Goal: Information Seeking & Learning: Learn about a topic

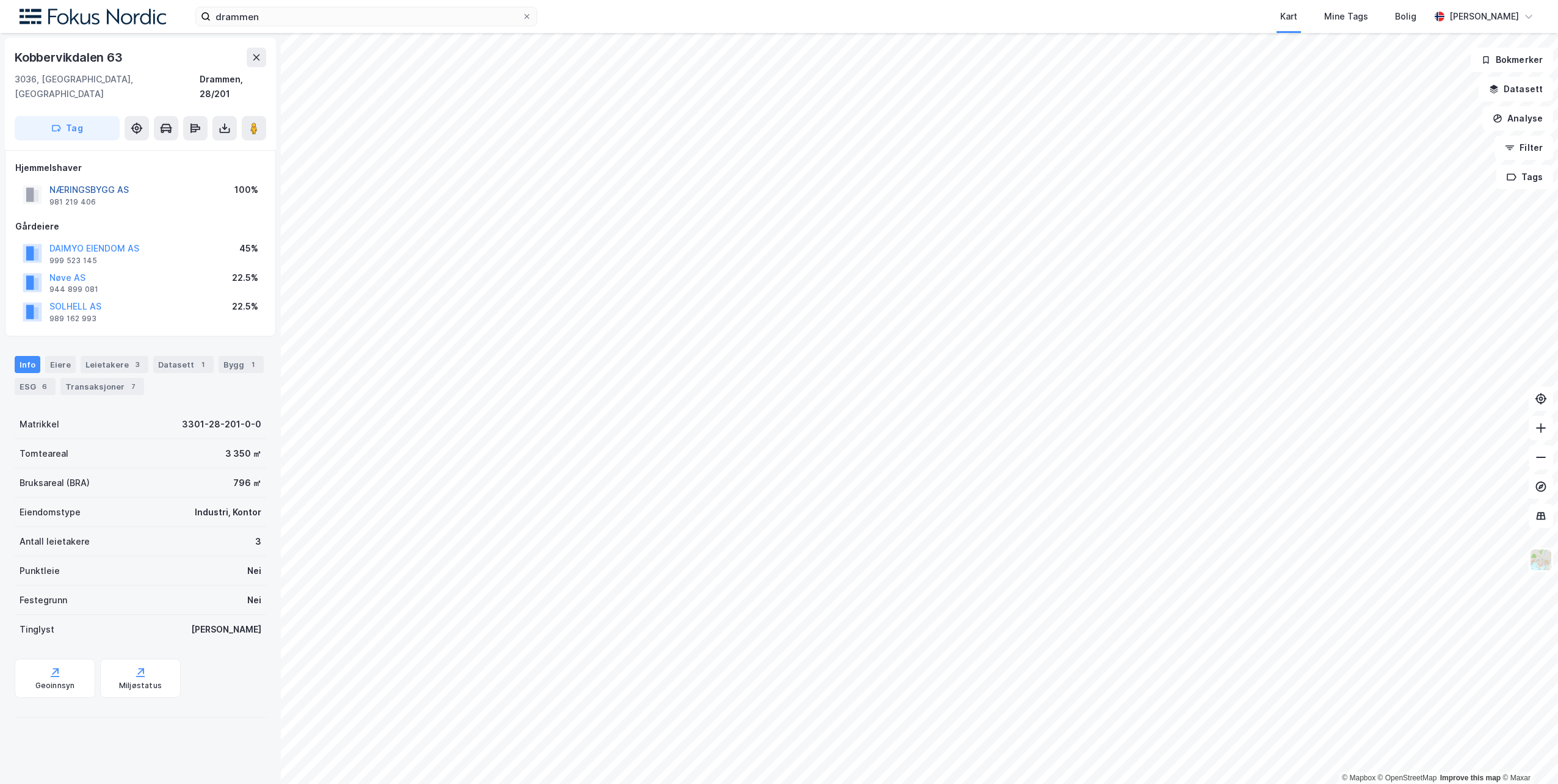
click at [0, 0] on button "NÆRINGSBYGG AS" at bounding box center [0, 0] width 0 height 0
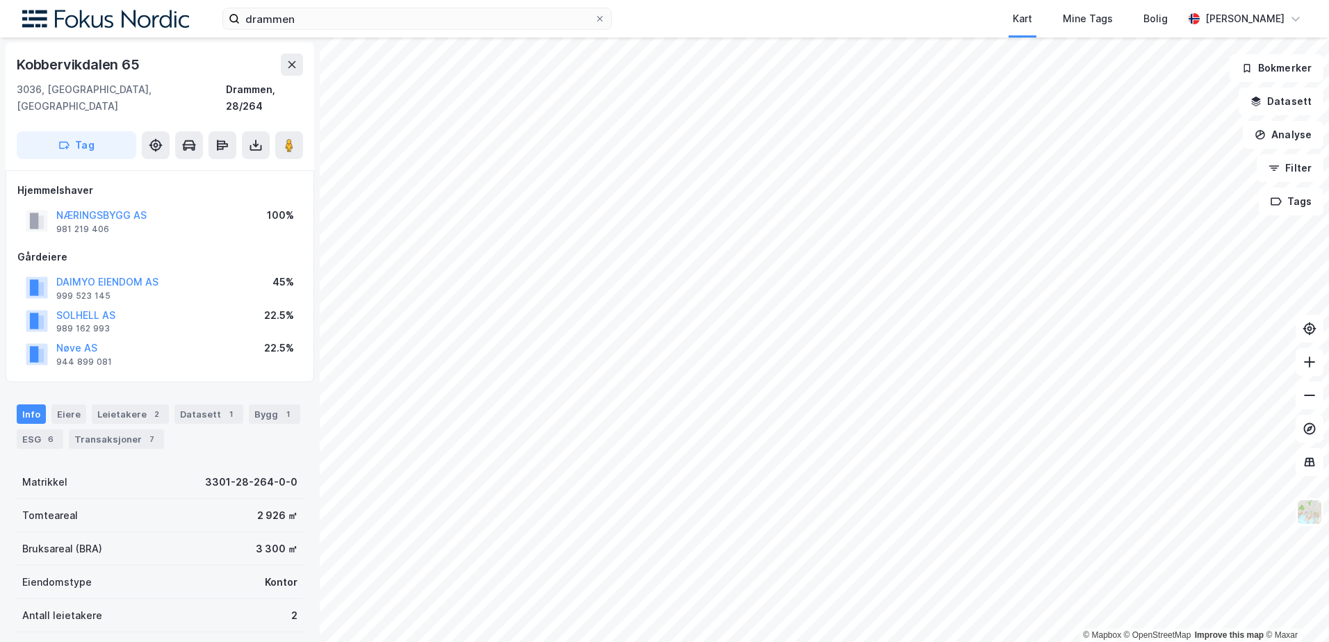
scroll to position [1, 0]
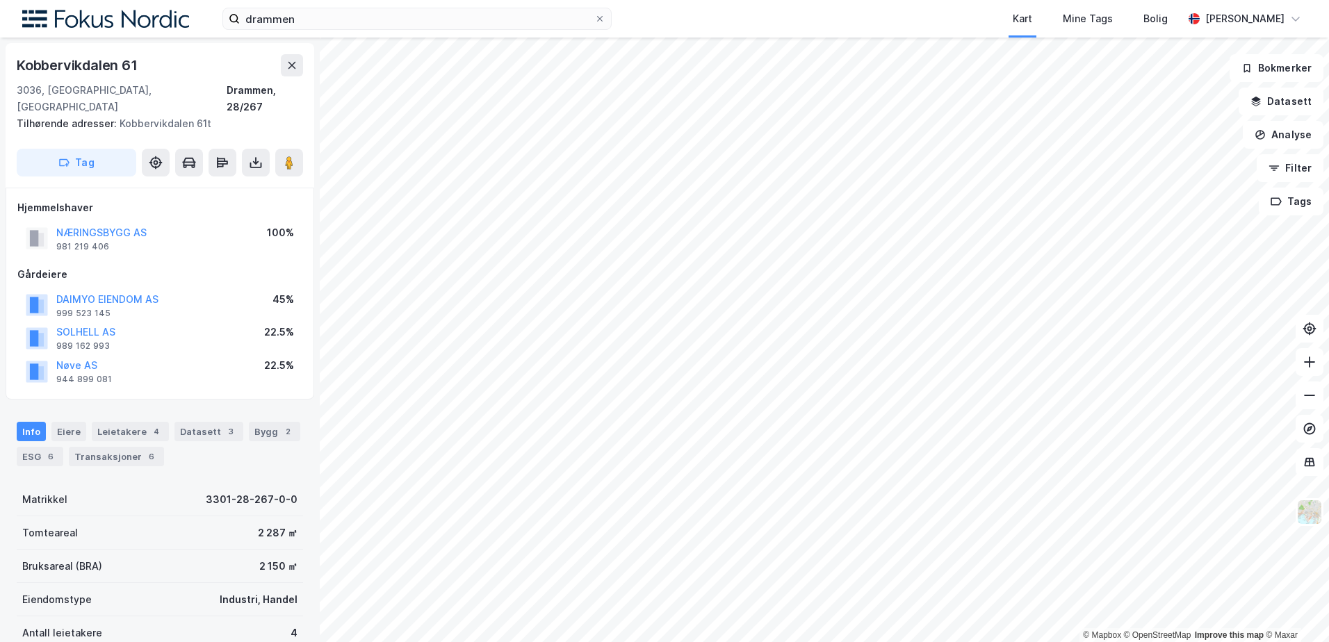
scroll to position [1, 0]
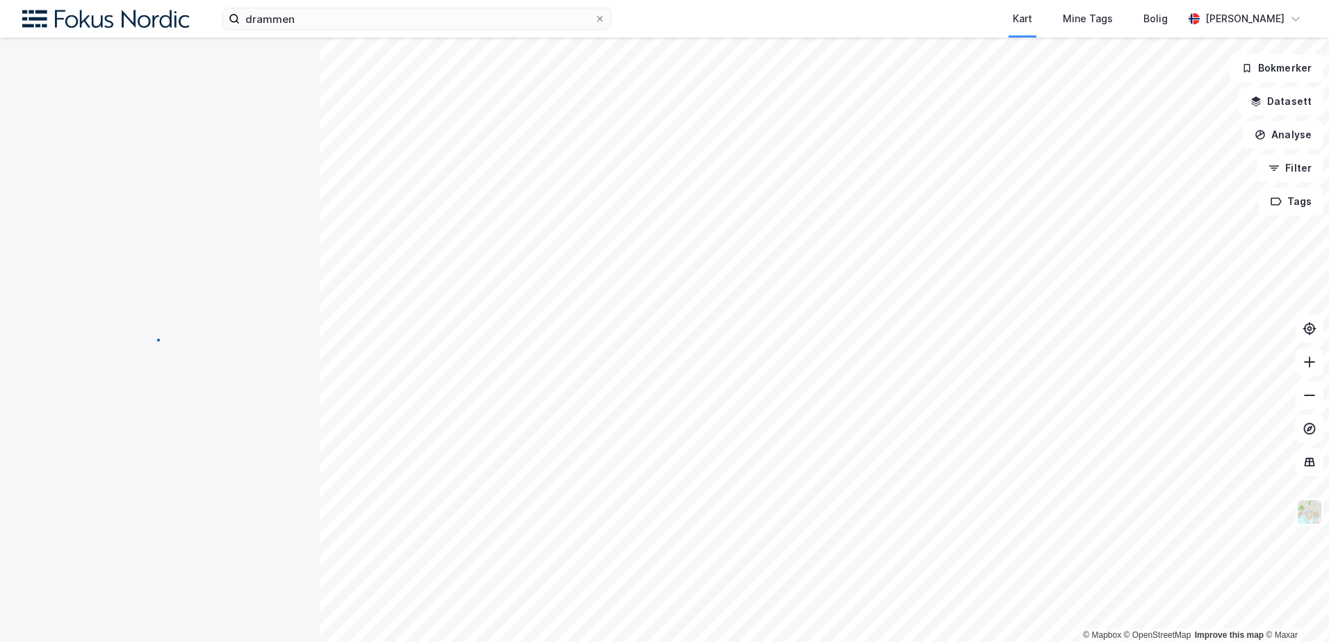
scroll to position [1, 0]
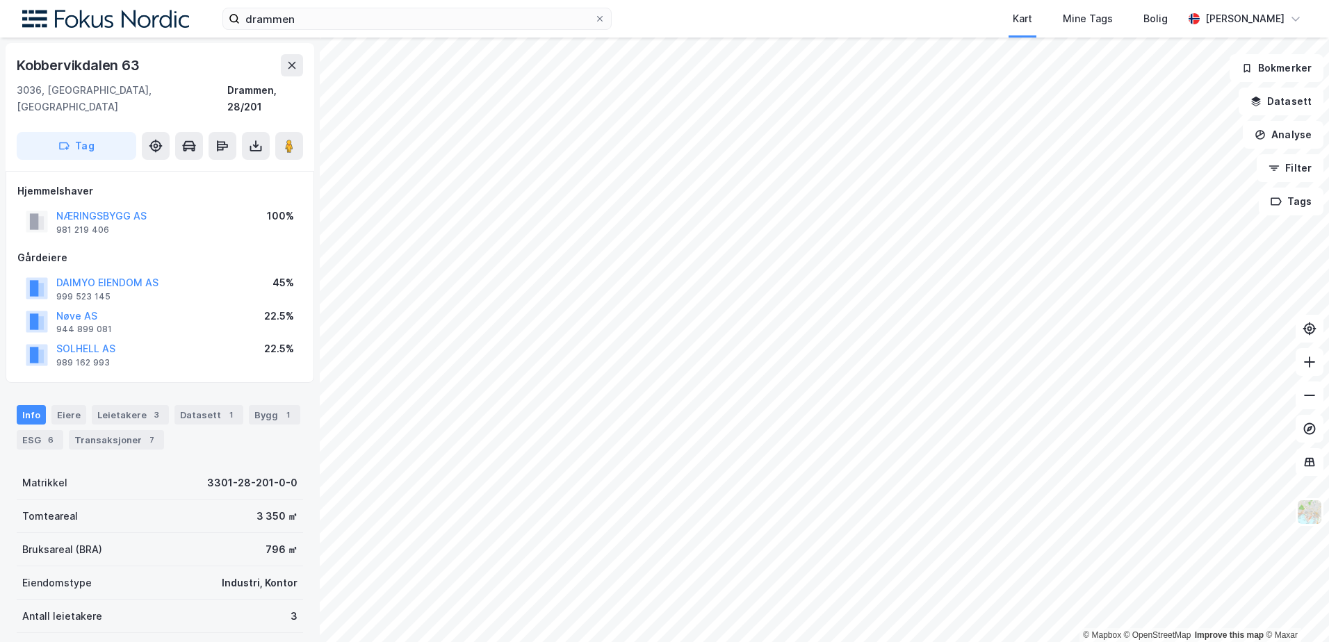
scroll to position [1, 0]
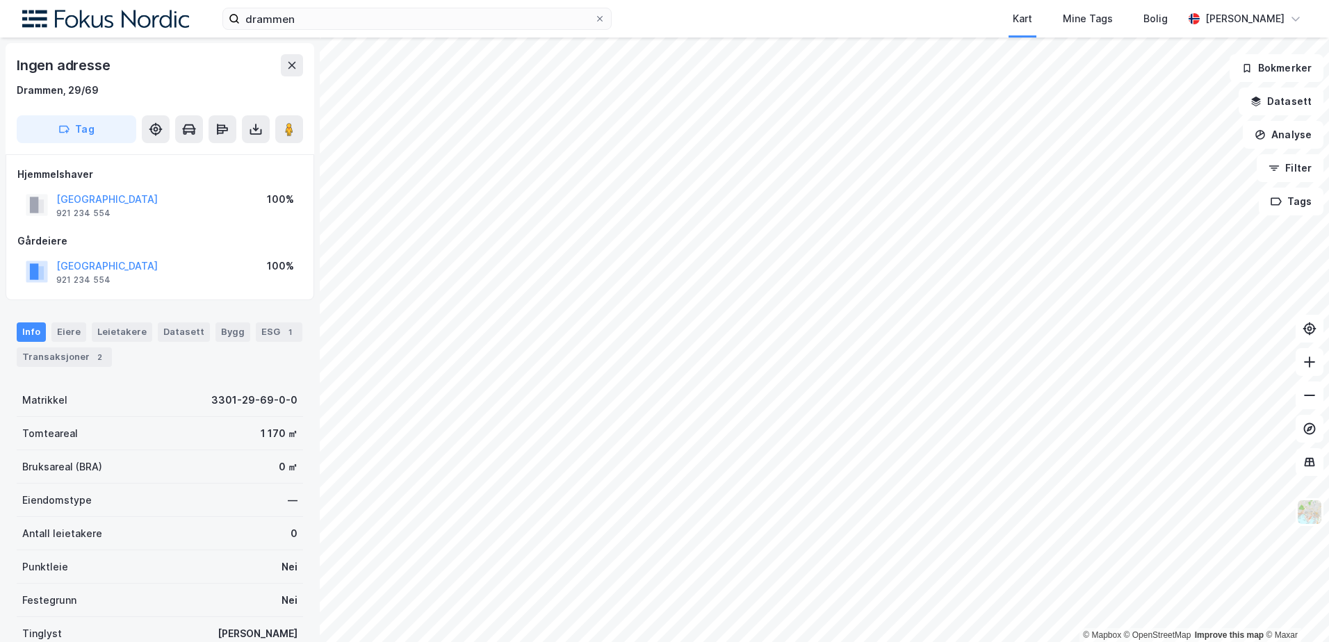
scroll to position [1, 0]
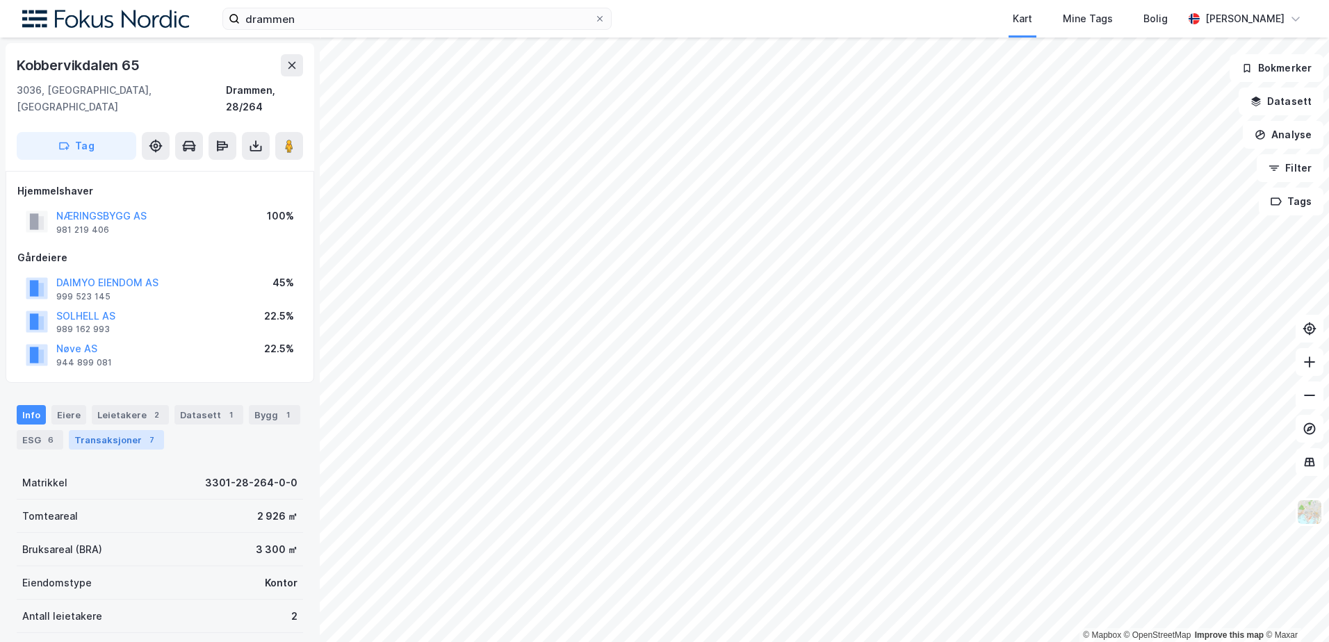
scroll to position [1, 0]
click at [286, 138] on image at bounding box center [289, 145] width 8 height 14
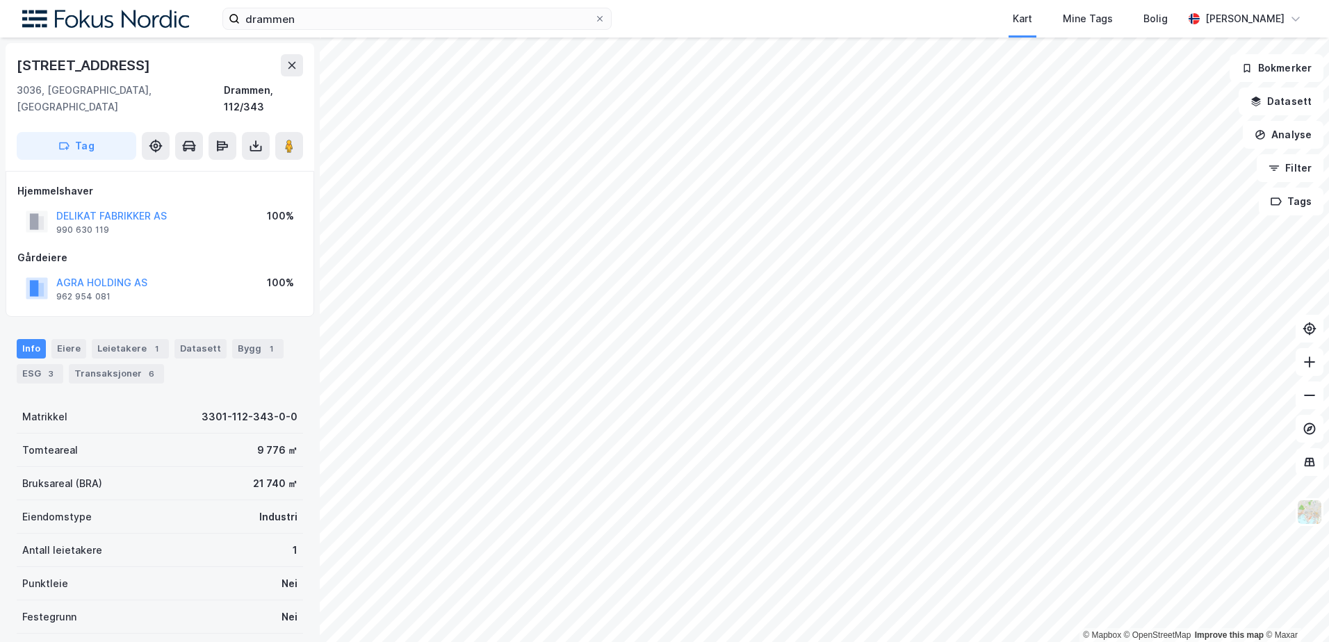
scroll to position [1, 0]
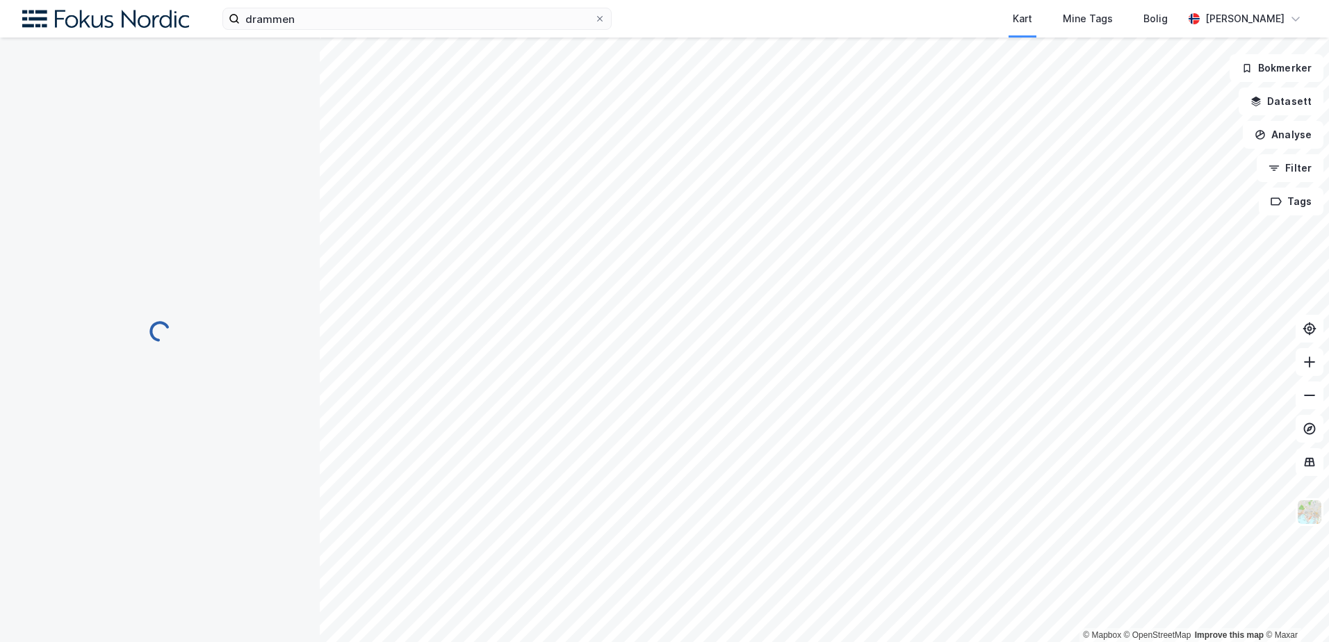
scroll to position [1, 0]
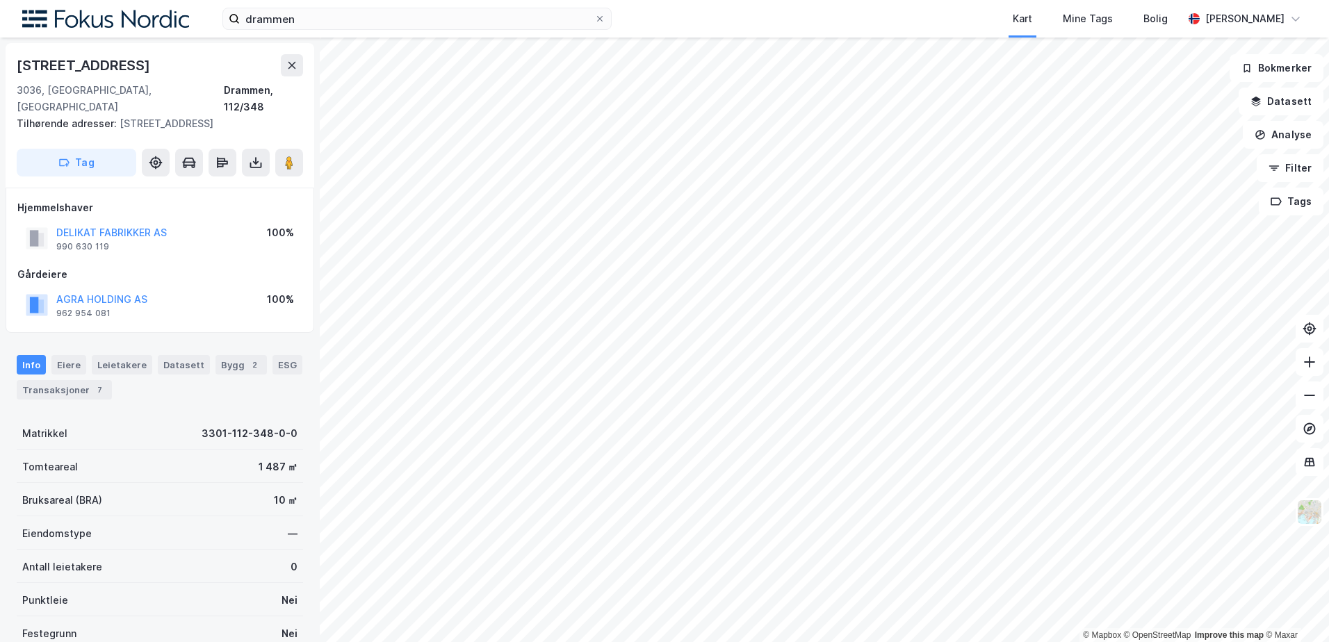
scroll to position [1, 0]
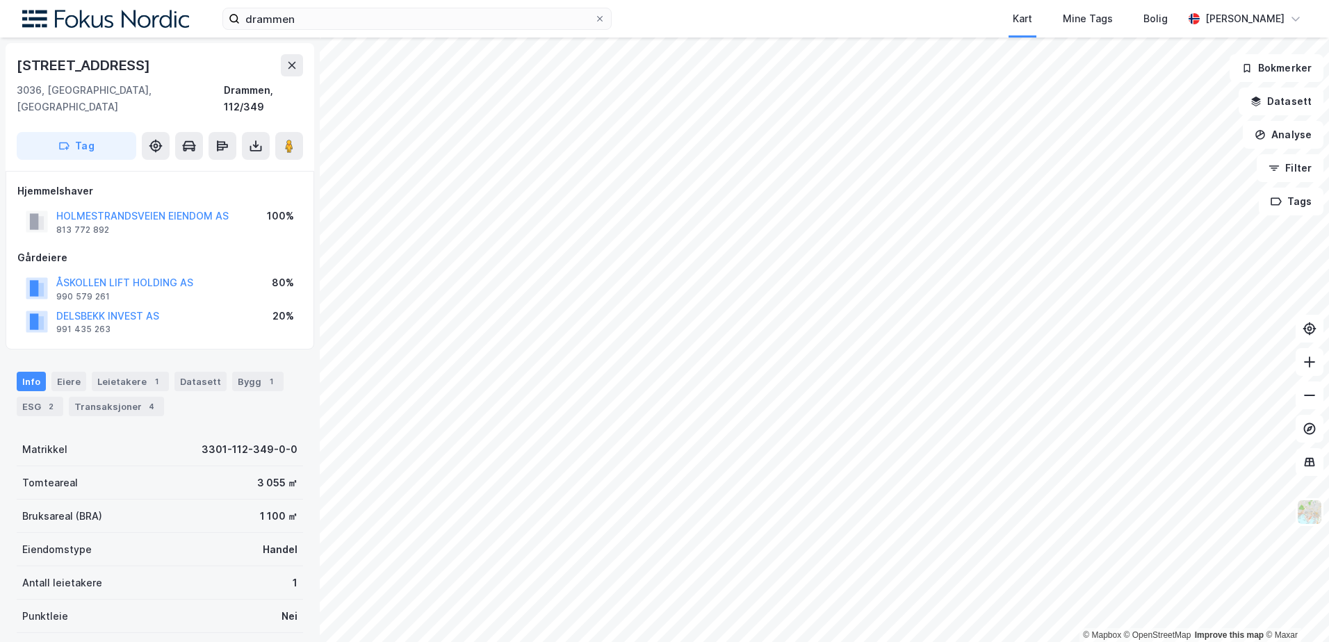
scroll to position [1, 0]
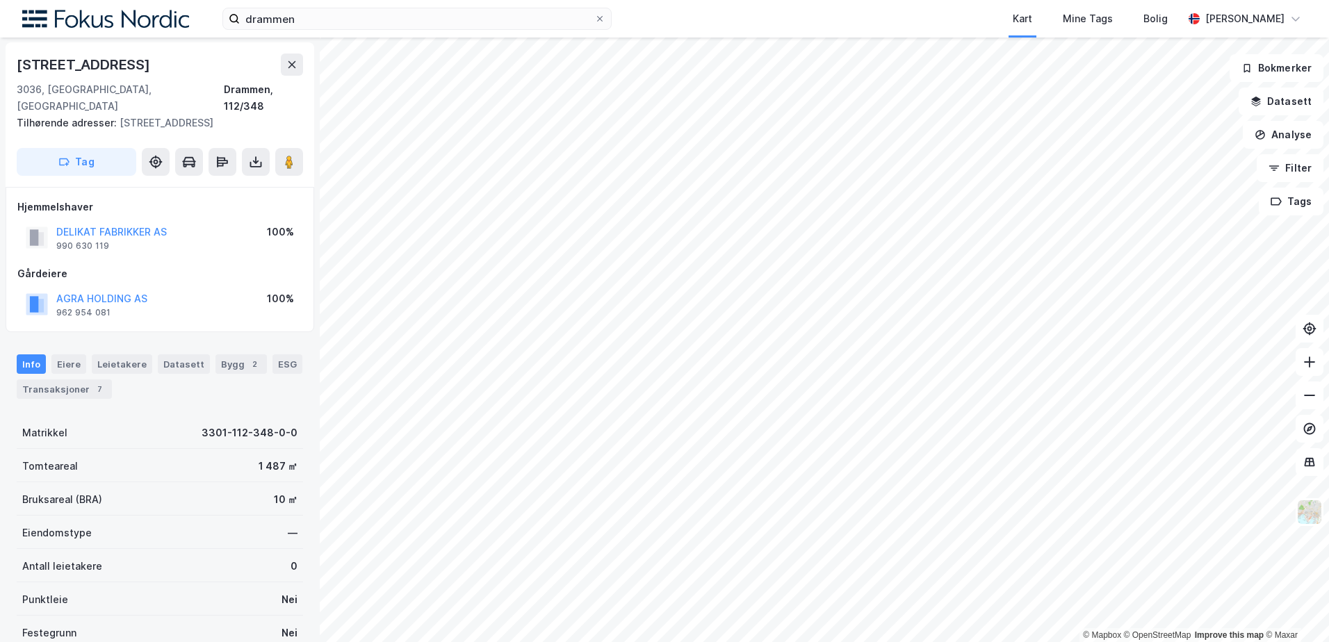
scroll to position [1, 0]
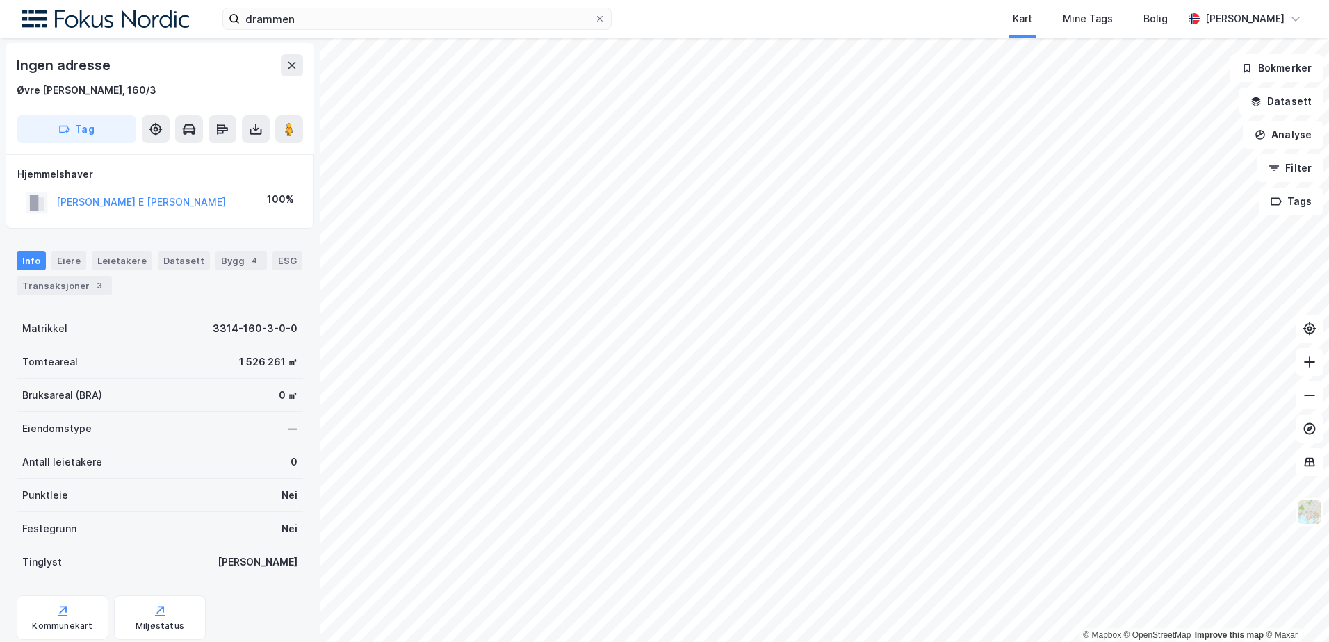
scroll to position [1, 0]
